Goal: Transaction & Acquisition: Subscribe to service/newsletter

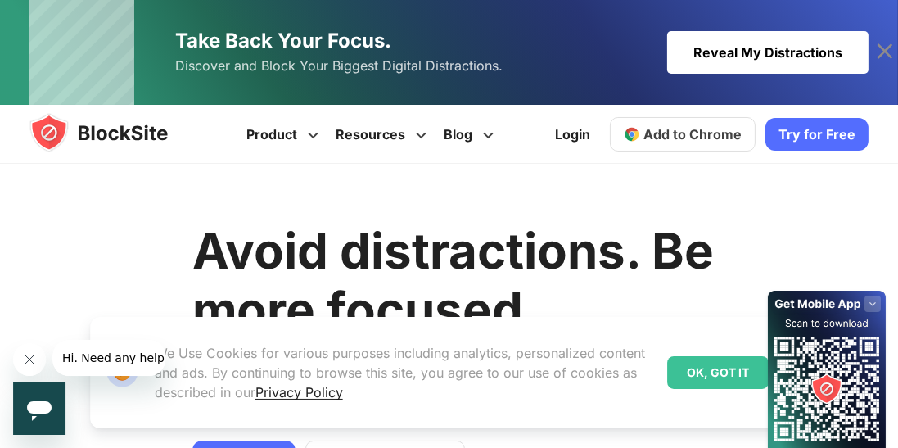
click at [729, 381] on div "OK, GOT IT" at bounding box center [717, 372] width 101 height 33
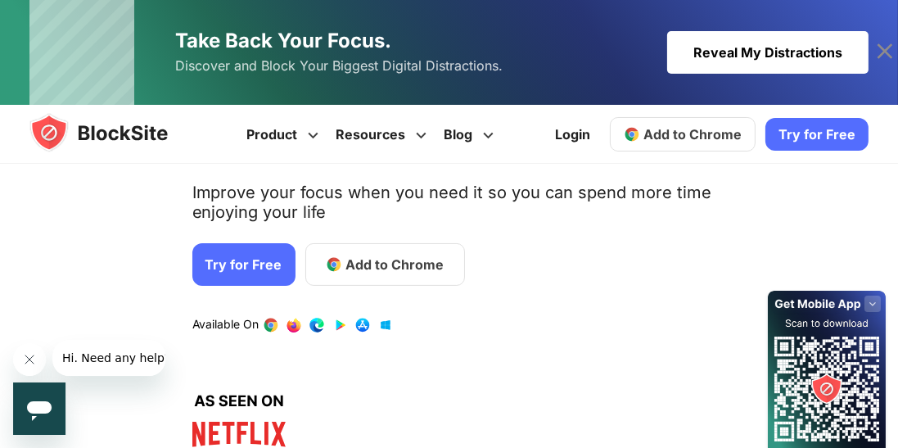
scroll to position [220, 0]
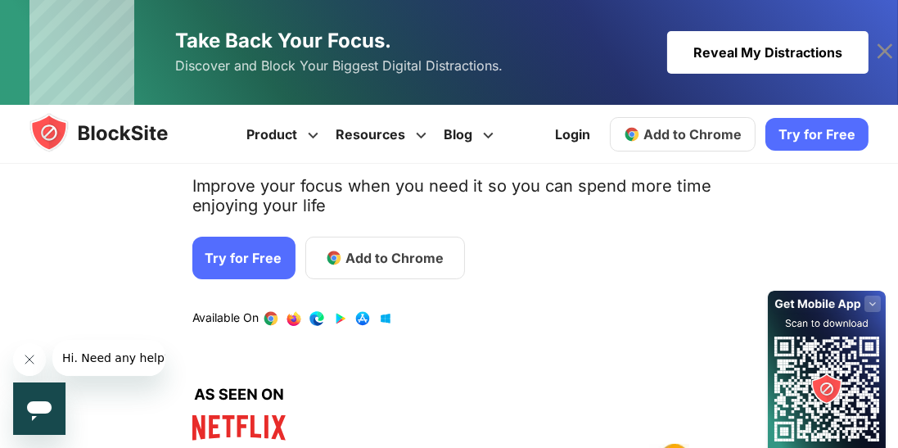
click at [413, 259] on span "Add to Chrome" at bounding box center [394, 258] width 98 height 20
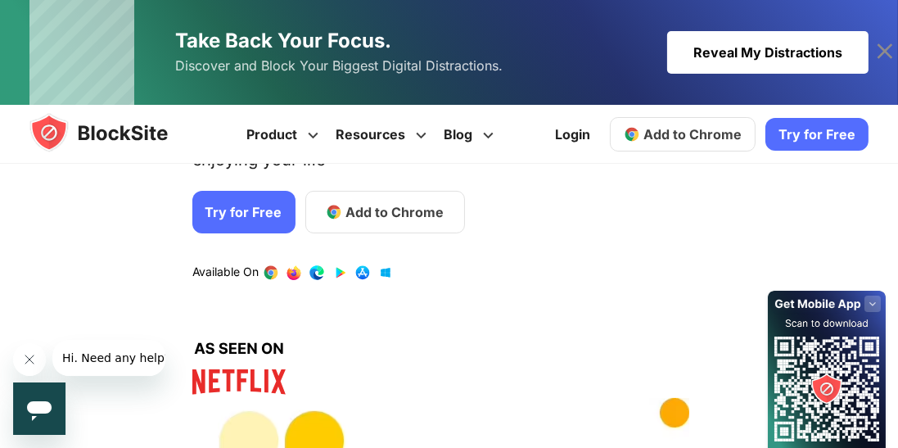
scroll to position [299, 0]
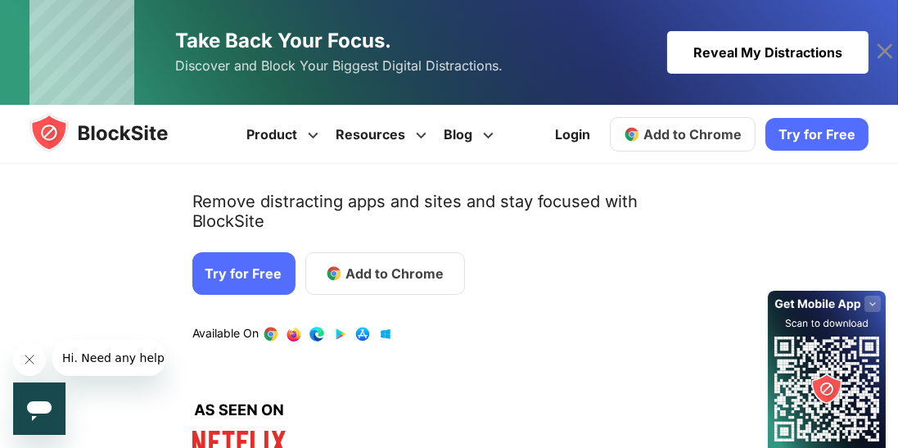
scroll to position [197, 0]
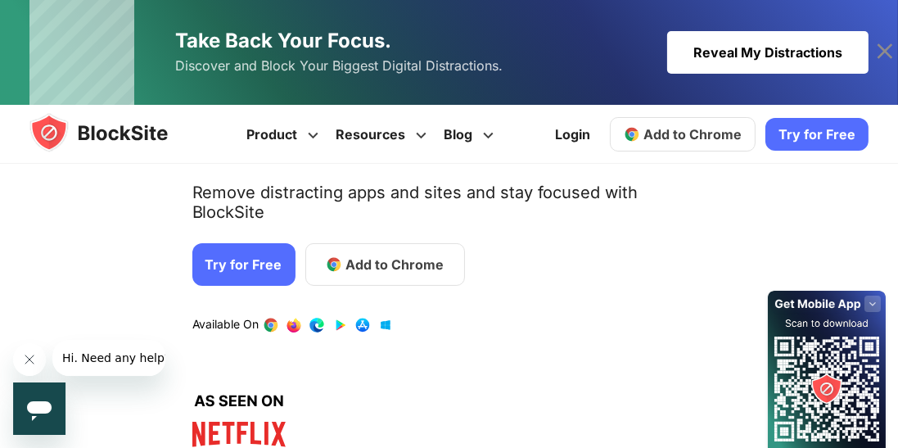
click at [419, 254] on span "Add to Chrome" at bounding box center [394, 264] width 98 height 20
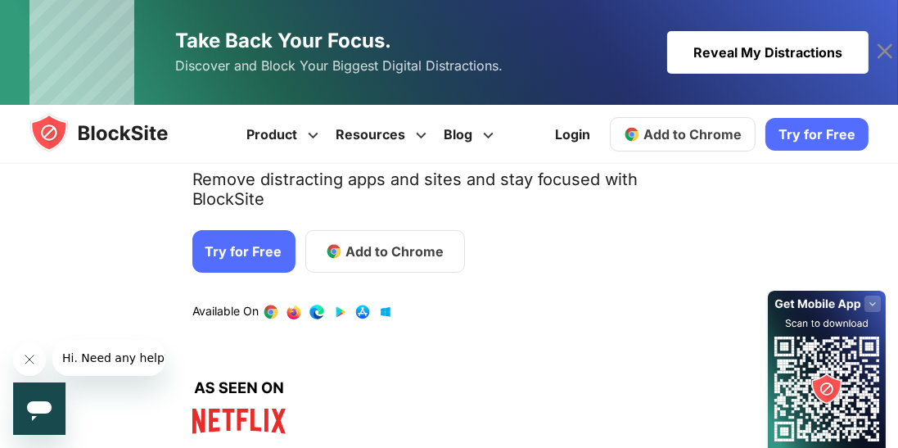
scroll to position [243, 0]
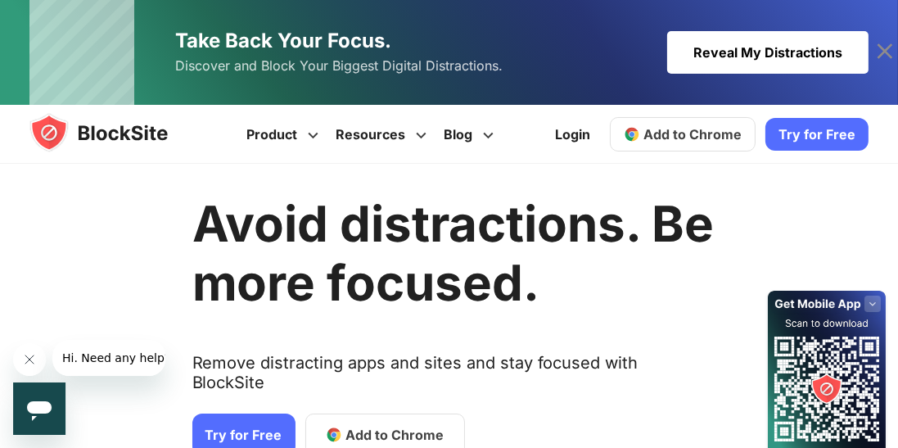
scroll to position [27, 0]
click at [259, 421] on link "Try for Free" at bounding box center [243, 434] width 103 height 43
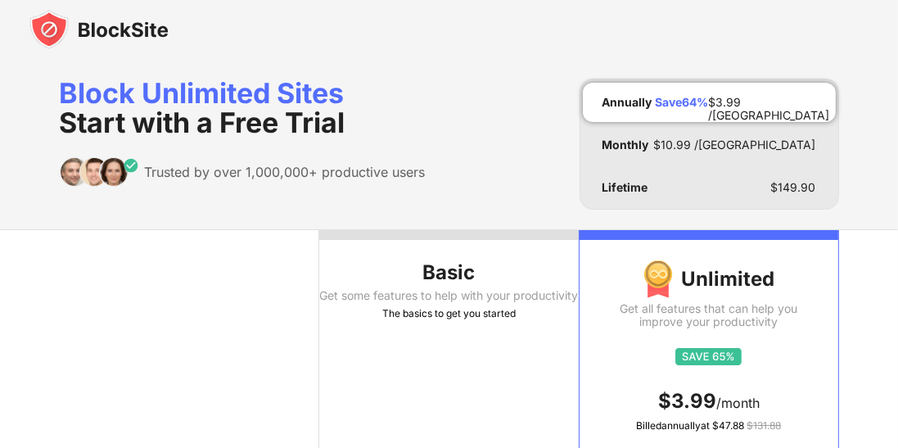
click at [479, 289] on div "Get some features to help with your productivity" at bounding box center [448, 295] width 259 height 13
click at [535, 354] on th "Basic Get some features to help with your productivity The basics to get you st…" at bounding box center [448, 368] width 259 height 277
click at [547, 394] on th "Basic Get some features to help with your productivity The basics to get you st…" at bounding box center [448, 368] width 259 height 277
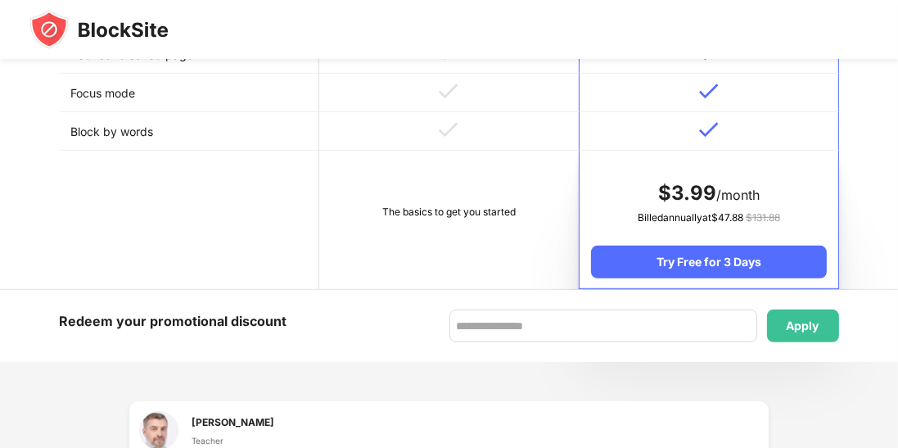
scroll to position [848, 0]
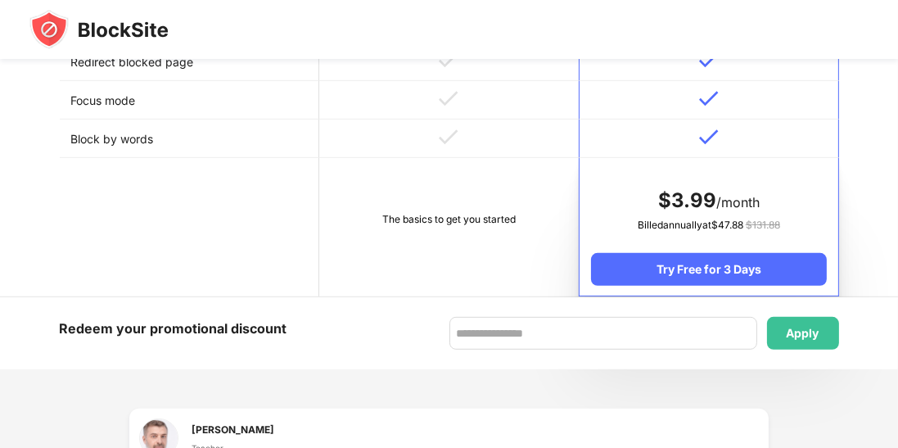
click at [733, 276] on div "Try Free for 3 Days" at bounding box center [708, 269] width 235 height 33
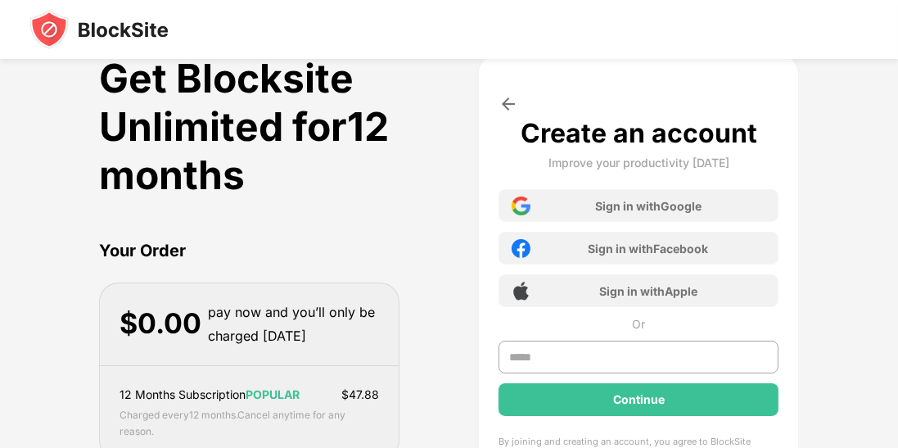
scroll to position [0, 0]
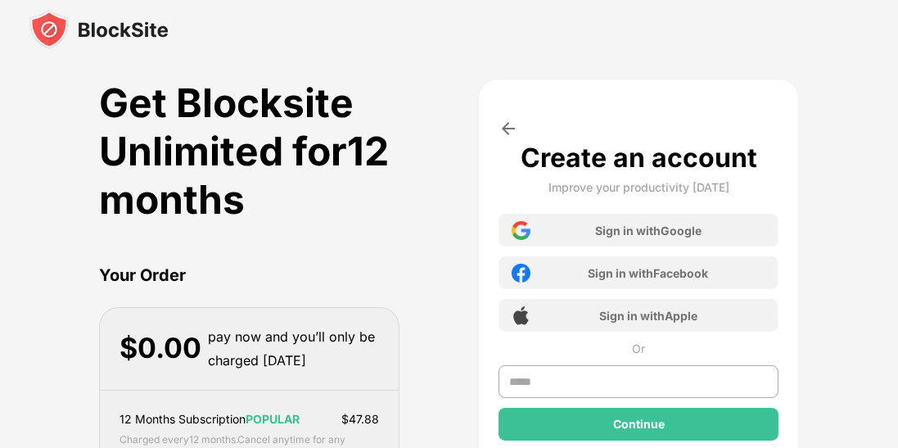
click at [750, 245] on div "Sign in with Google" at bounding box center [638, 230] width 280 height 33
